Goal: Task Accomplishment & Management: Use online tool/utility

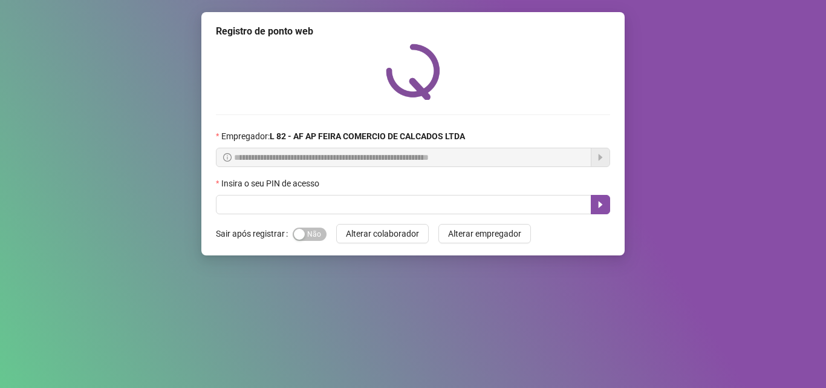
click at [324, 228] on div "Sim Não" at bounding box center [310, 234] width 34 height 14
click at [308, 234] on span "Sim Não" at bounding box center [310, 233] width 34 height 13
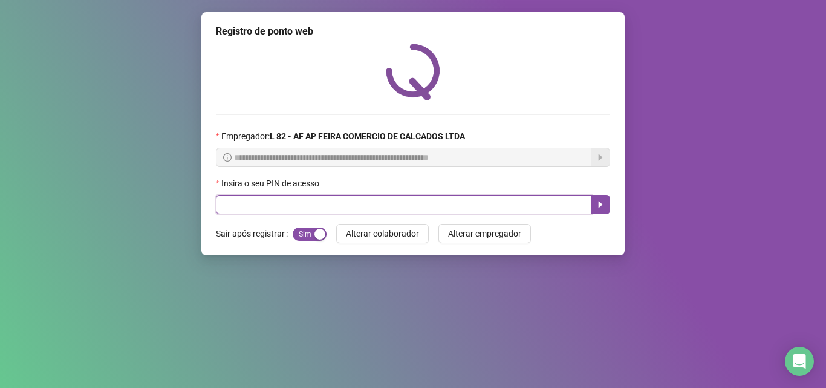
click at [313, 209] on input "text" at bounding box center [404, 204] width 376 height 19
type input "*****"
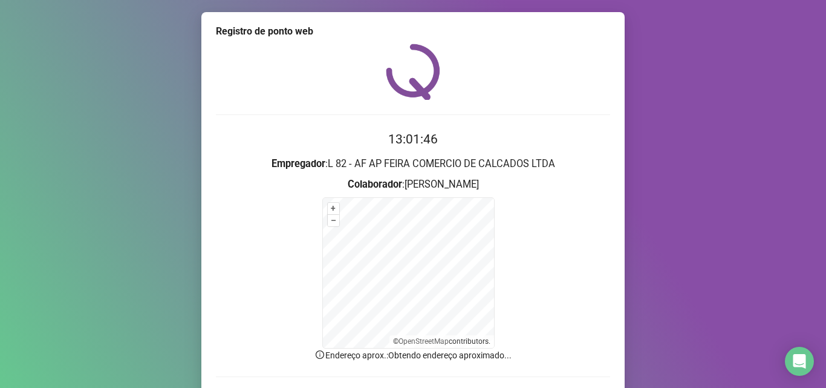
scroll to position [81, 0]
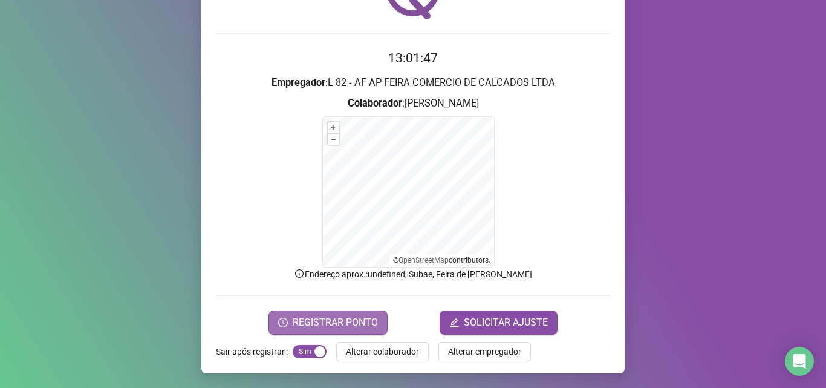
click at [324, 310] on button "REGISTRAR PONTO" at bounding box center [328, 322] width 119 height 24
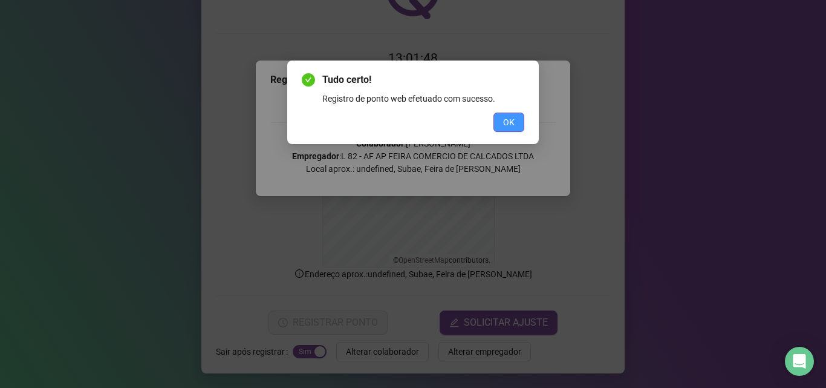
click at [513, 116] on span "OK" at bounding box center [508, 122] width 11 height 13
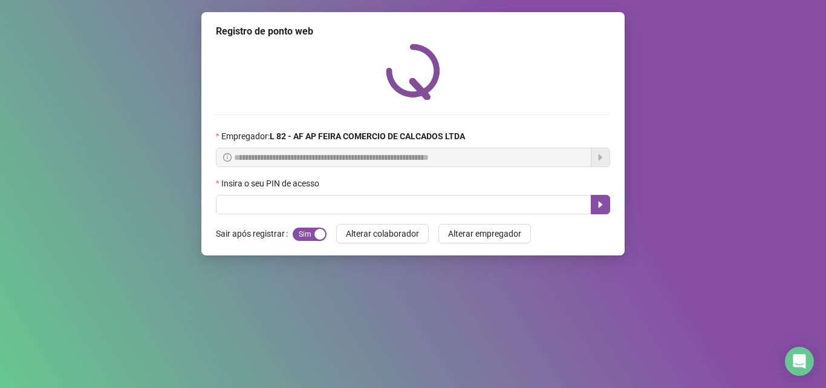
scroll to position [0, 0]
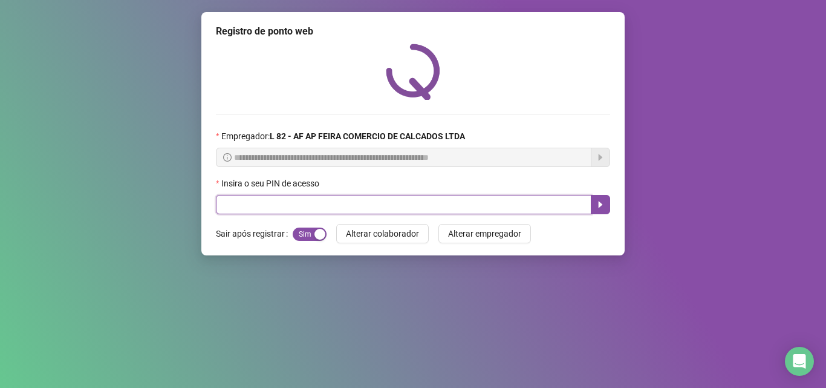
click at [377, 203] on input "text" at bounding box center [404, 204] width 376 height 19
type input "*****"
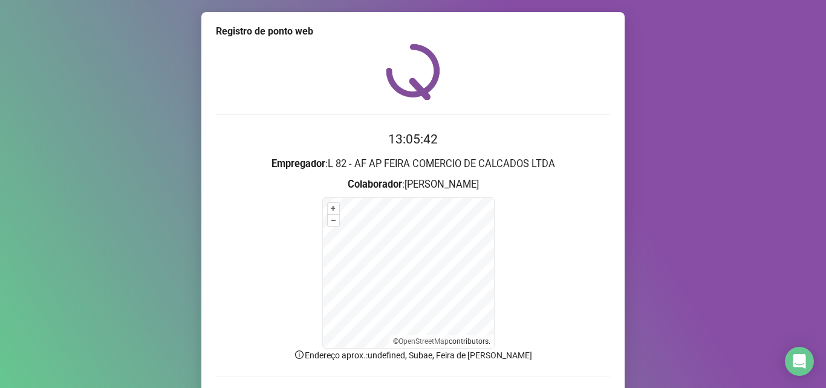
scroll to position [81, 0]
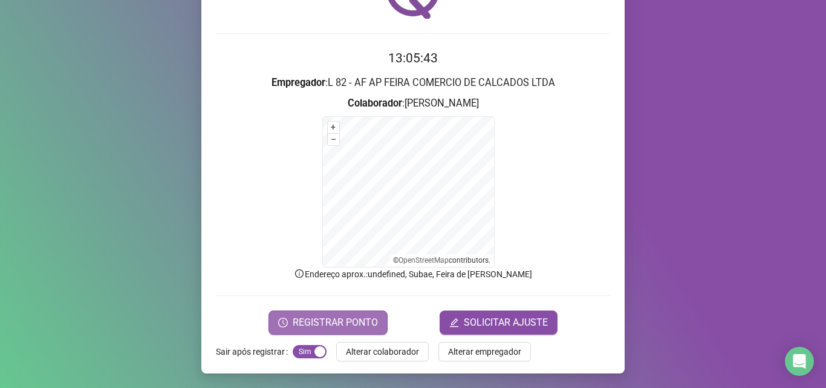
click at [311, 332] on button "REGISTRAR PONTO" at bounding box center [328, 322] width 119 height 24
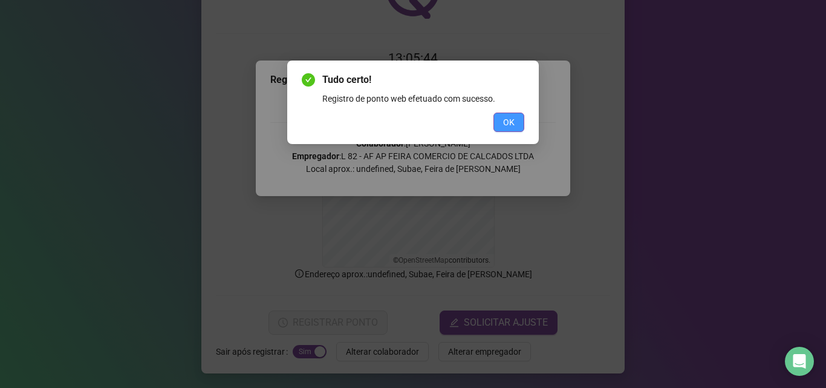
click at [506, 116] on span "OK" at bounding box center [508, 122] width 11 height 13
